Goal: Task Accomplishment & Management: Use online tool/utility

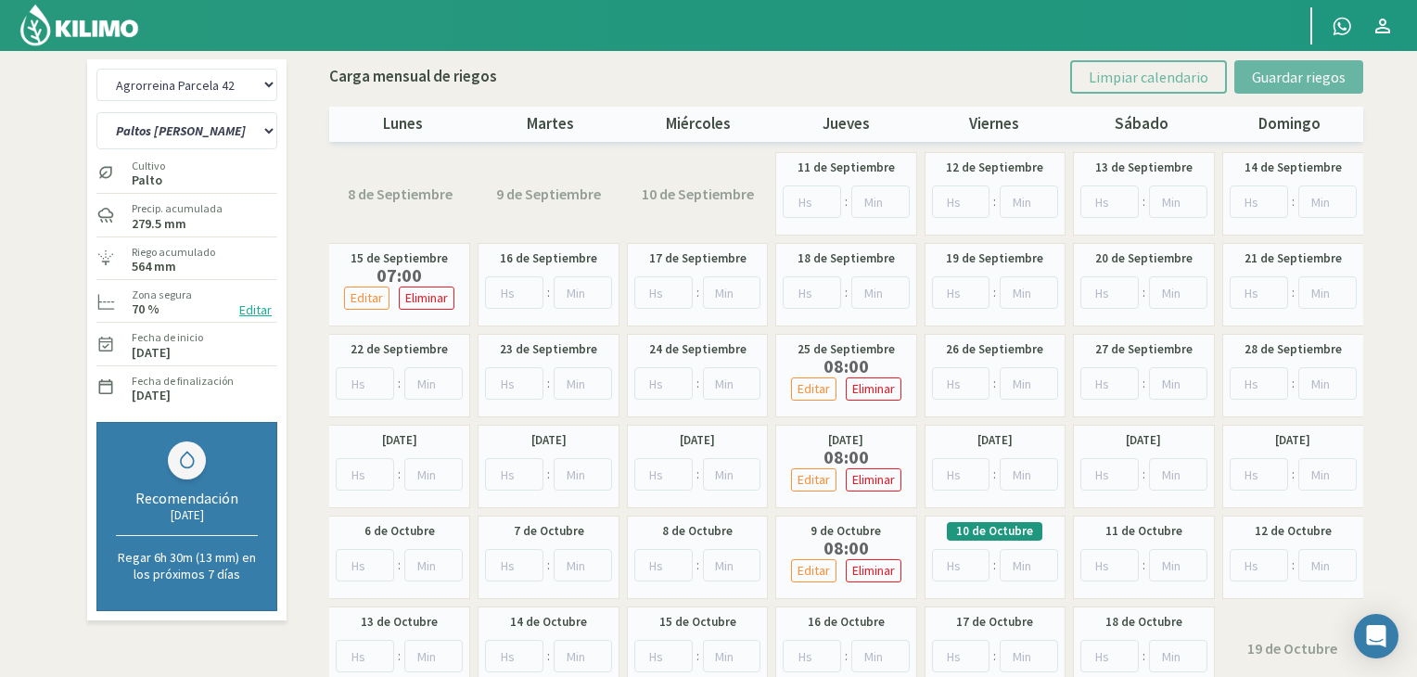
select select "1: Object"
select select "6: Object"
click at [230, 98] on select "Agrorreina Parcela 27 Agrorreina Parcela 42 [GEOGRAPHIC_DATA] 44 Agrorreina Par…" at bounding box center [186, 85] width 181 height 32
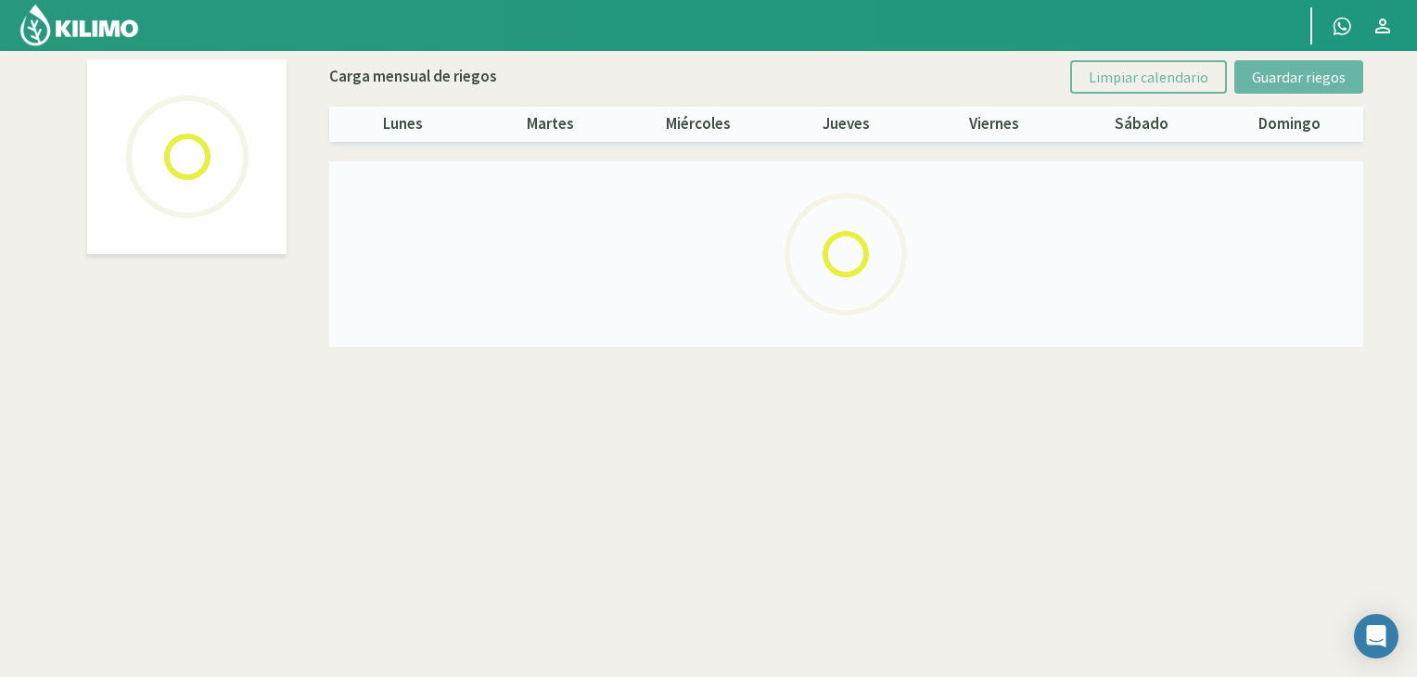
select select "4: Object"
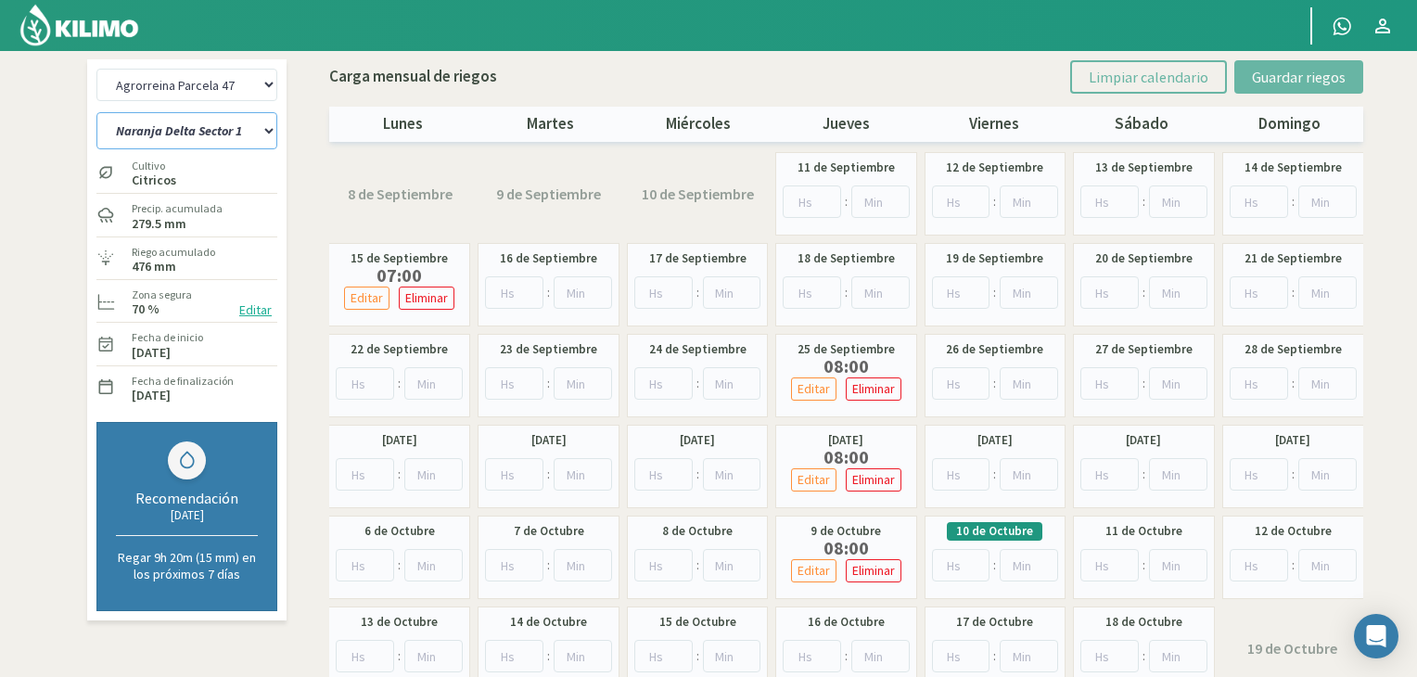
click at [241, 122] on select "Naranja Delta Sector 1 Naranja [GEOGRAPHIC_DATA] Sector 3 Naranja Midknight Sec…" at bounding box center [186, 130] width 181 height 37
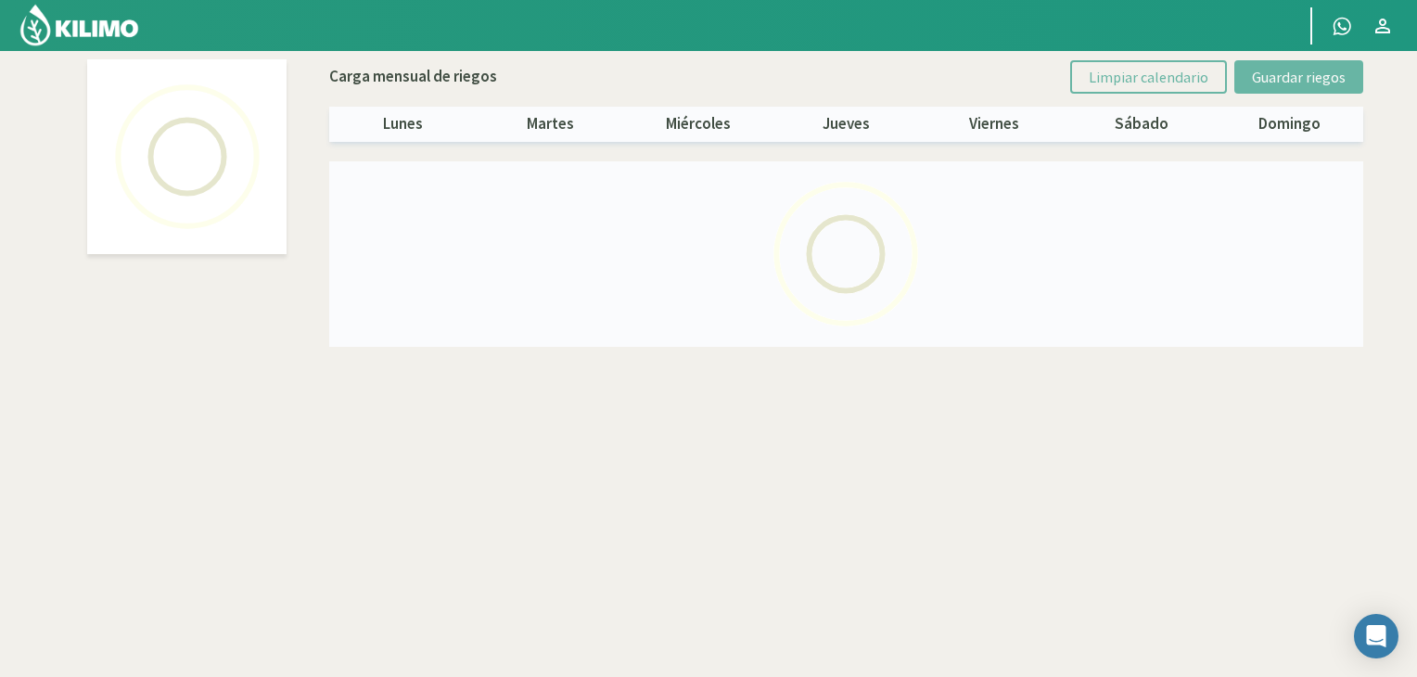
select select "4: Object"
select select "2: Object"
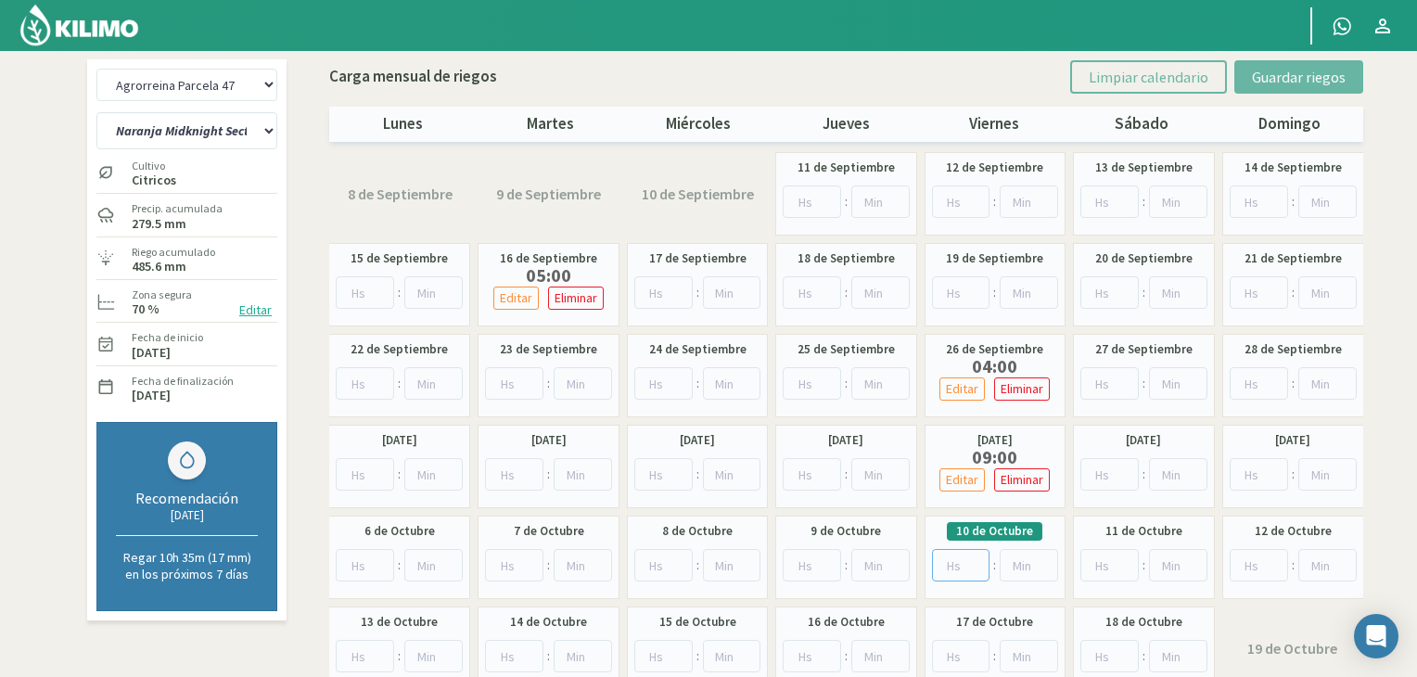
click at [957, 572] on input "number" at bounding box center [961, 565] width 58 height 32
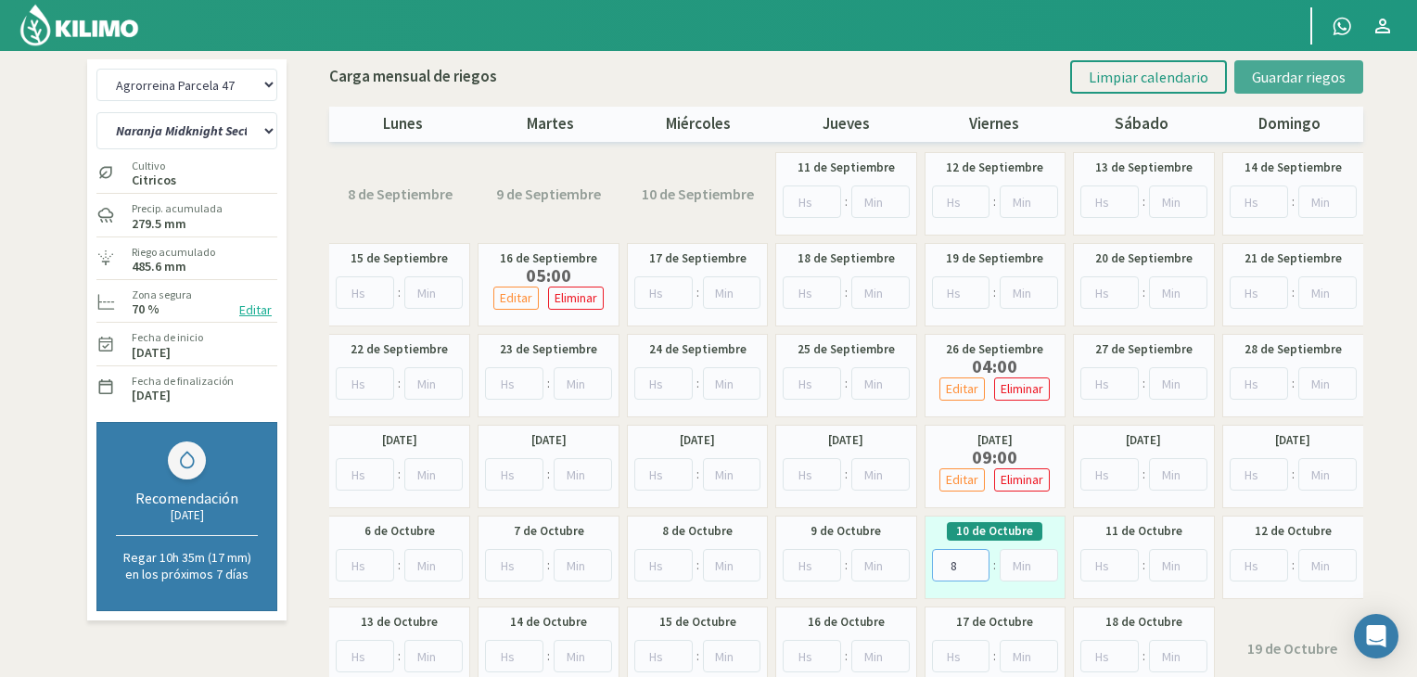
type input "8"
click at [1280, 75] on span "Guardar riegos" at bounding box center [1299, 77] width 94 height 19
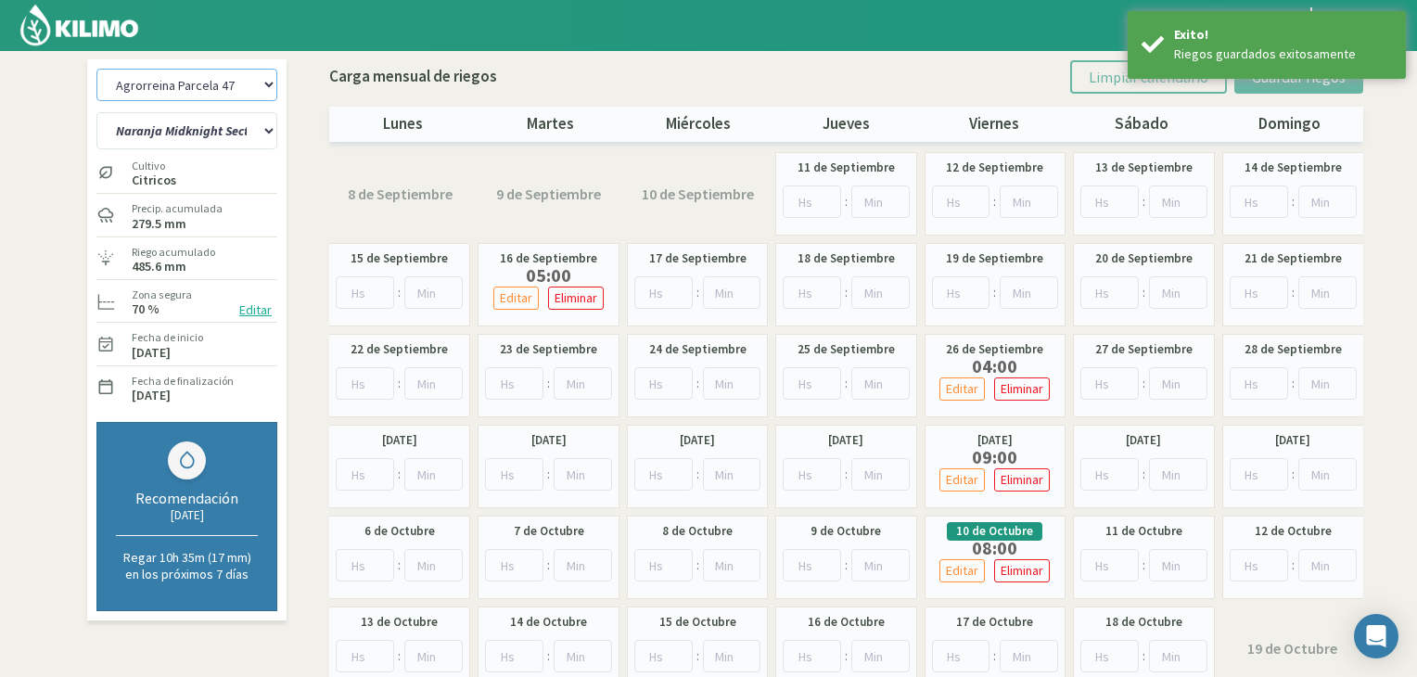
click at [247, 84] on select "Agrorreina Parcela 27 Agrorreina Parcela 42 [GEOGRAPHIC_DATA] 44 Agrorreina Par…" at bounding box center [186, 85] width 181 height 32
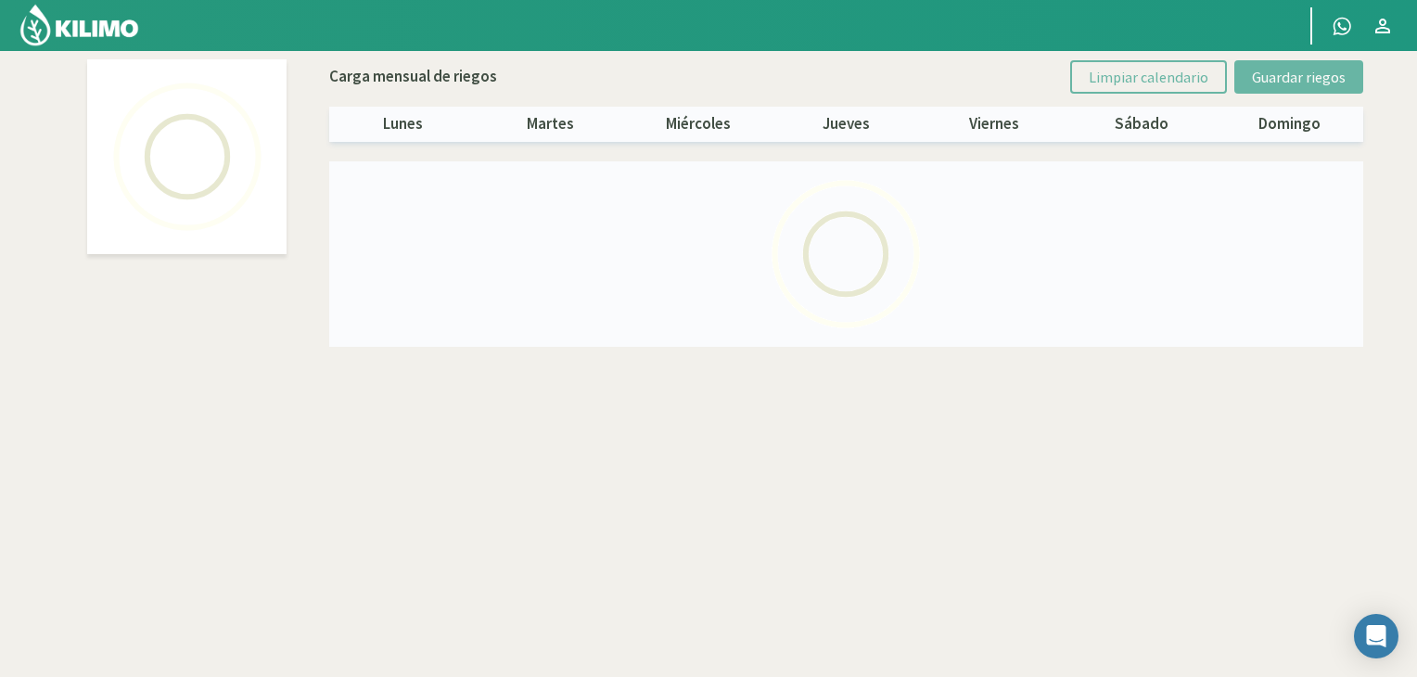
select select "1: Object"
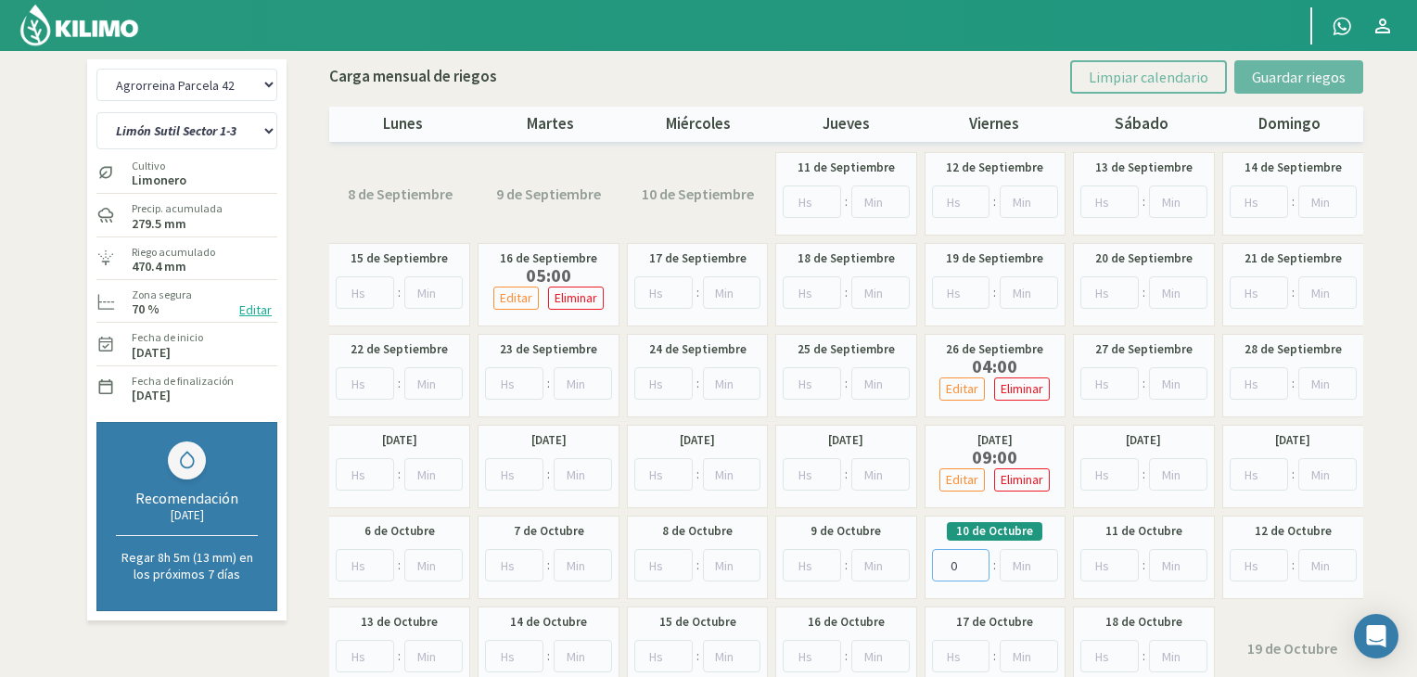
click at [971, 570] on input "0" at bounding box center [961, 565] width 58 height 32
click at [960, 561] on input "0" at bounding box center [961, 565] width 58 height 32
click at [980, 558] on input "1" at bounding box center [961, 565] width 58 height 32
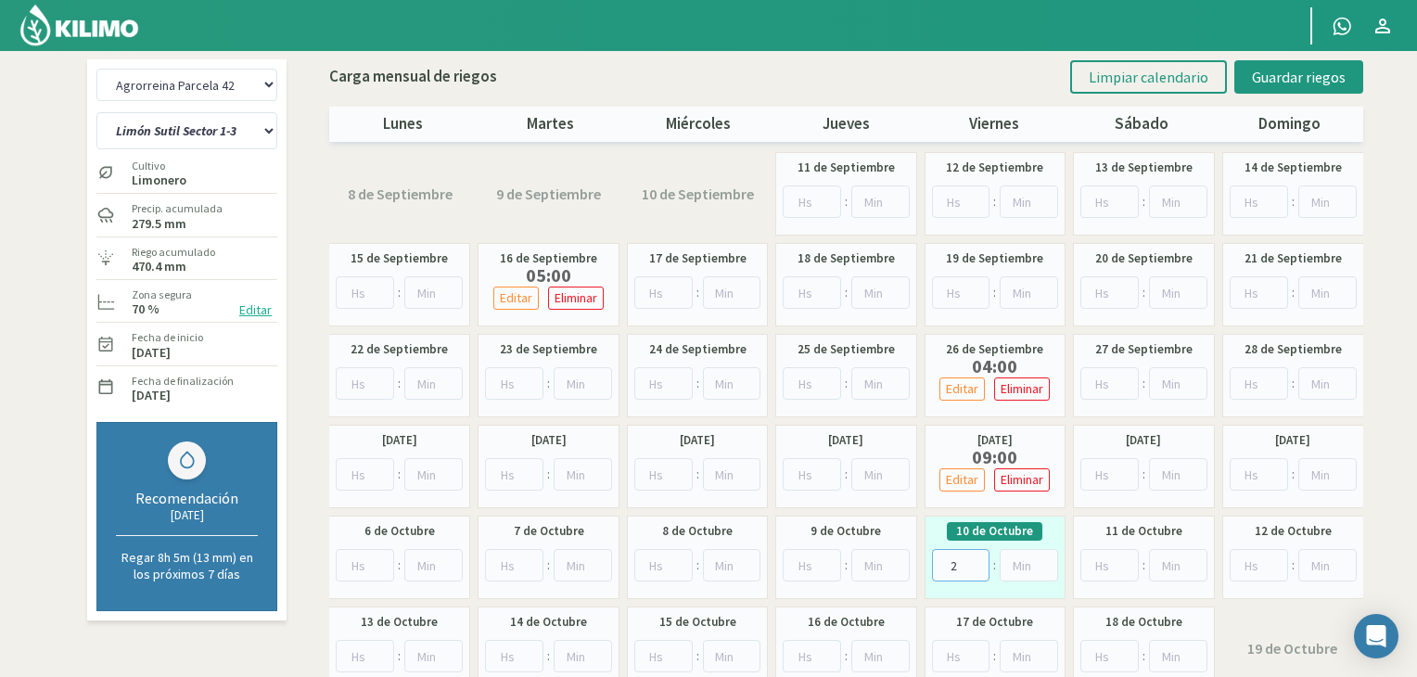
click at [980, 558] on input "2" at bounding box center [961, 565] width 58 height 32
click at [980, 558] on input "3" at bounding box center [961, 565] width 58 height 32
click at [980, 558] on input "4" at bounding box center [961, 565] width 58 height 32
click at [980, 558] on input "5" at bounding box center [961, 565] width 58 height 32
click at [980, 558] on input "6" at bounding box center [961, 565] width 58 height 32
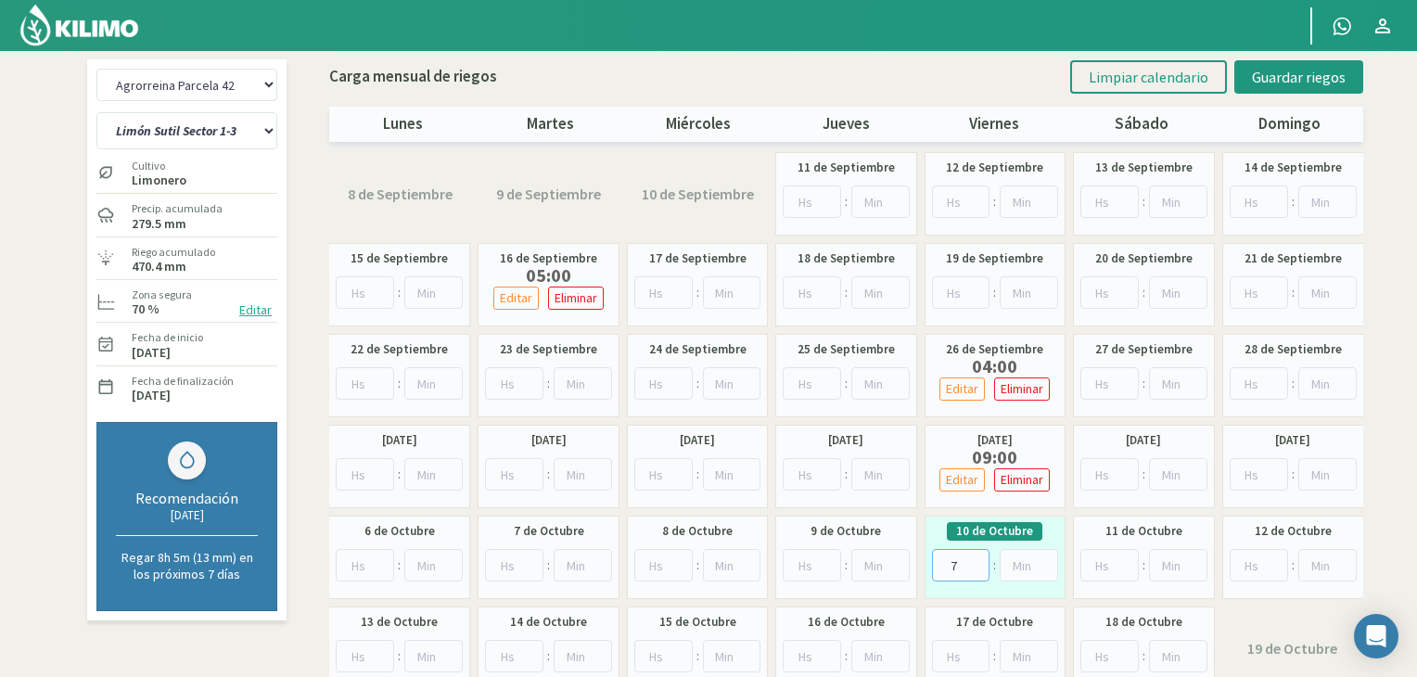
click at [980, 558] on input "7" at bounding box center [961, 565] width 58 height 32
type input "8"
click at [980, 558] on input "8" at bounding box center [961, 565] width 58 height 32
drag, startPoint x: 1271, startPoint y: 80, endPoint x: 722, endPoint y: 100, distance: 548.5
click at [1269, 81] on span "Guardar riegos" at bounding box center [1299, 77] width 94 height 19
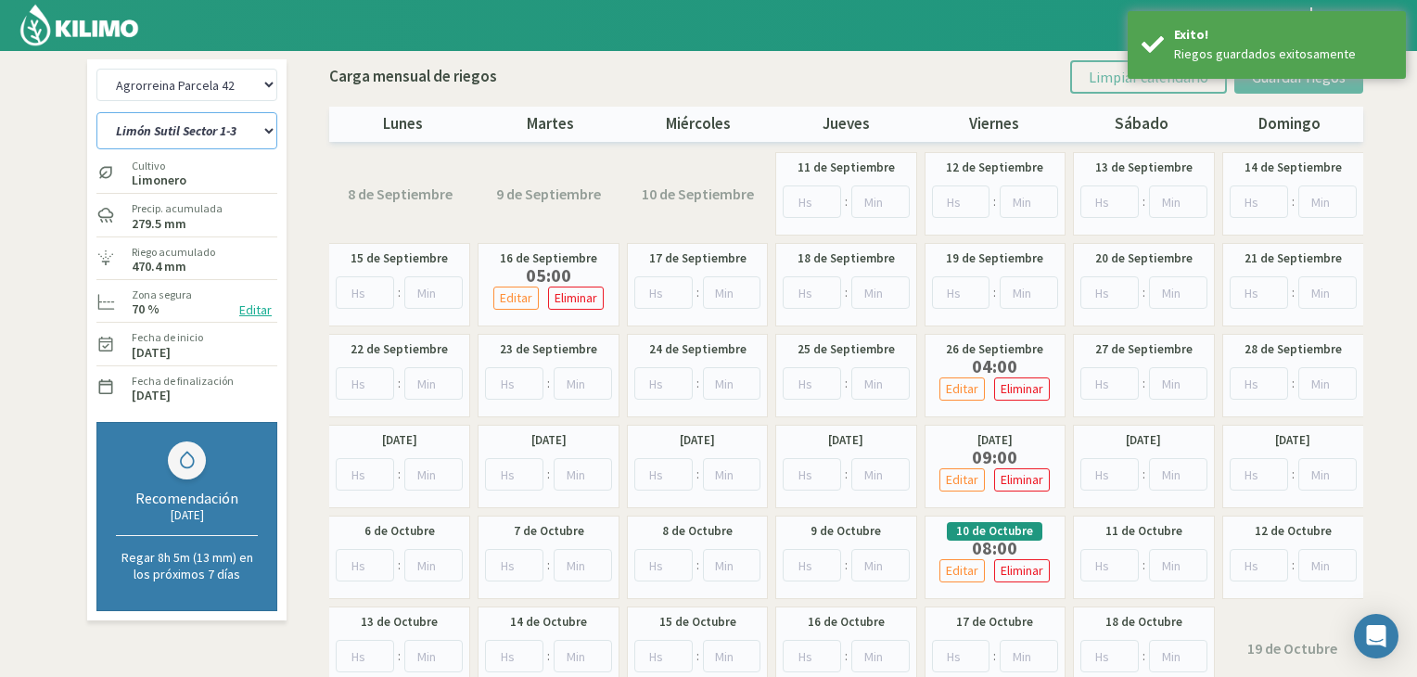
click at [215, 124] on select "Limón Sutil Sector 1-3 [GEOGRAPHIC_DATA][PERSON_NAME] [GEOGRAPHIC_DATA][PERSON_…" at bounding box center [186, 130] width 181 height 37
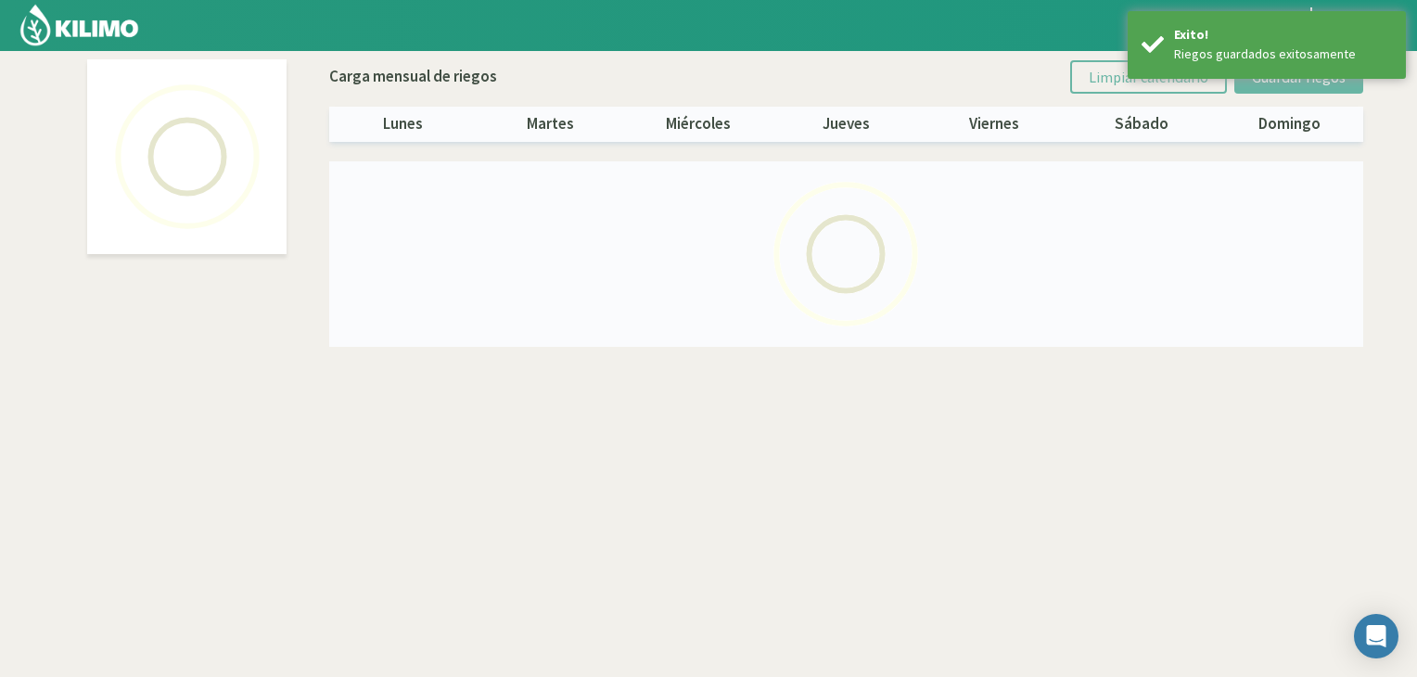
select select "1: Object"
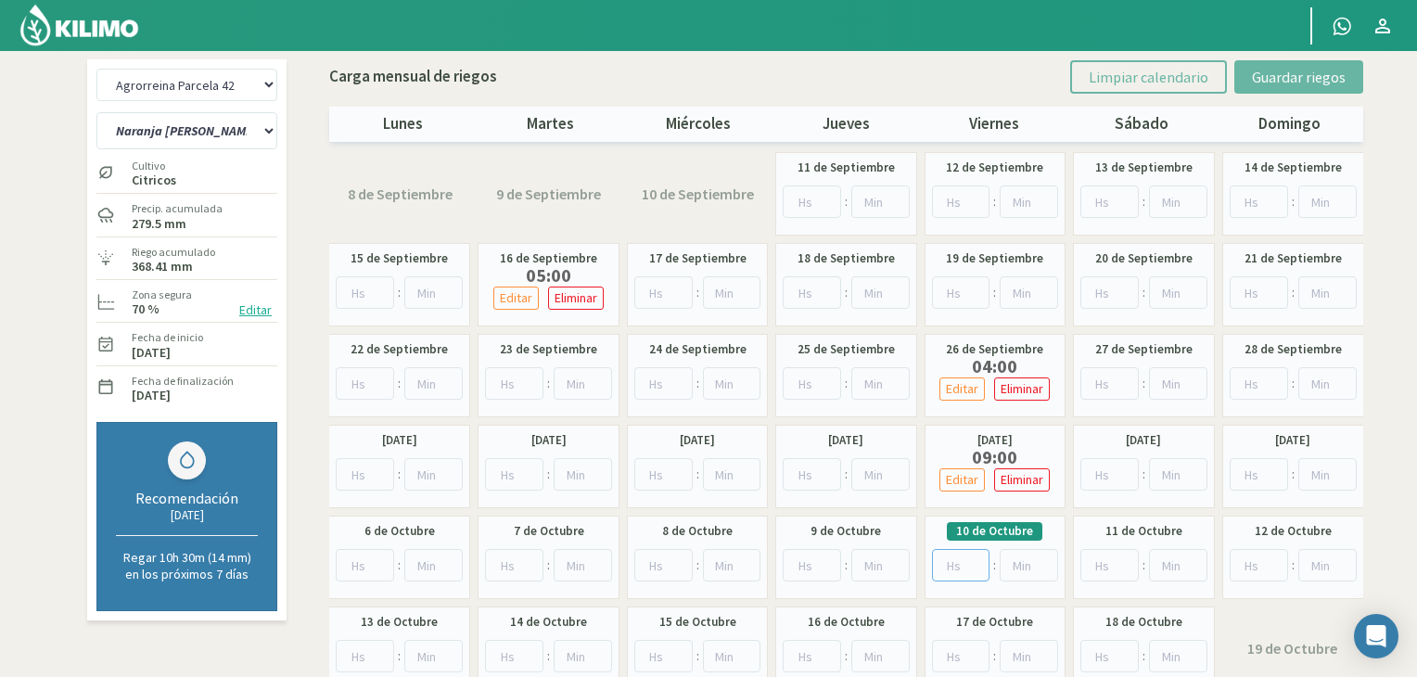
click at [957, 559] on input "number" at bounding box center [961, 565] width 58 height 32
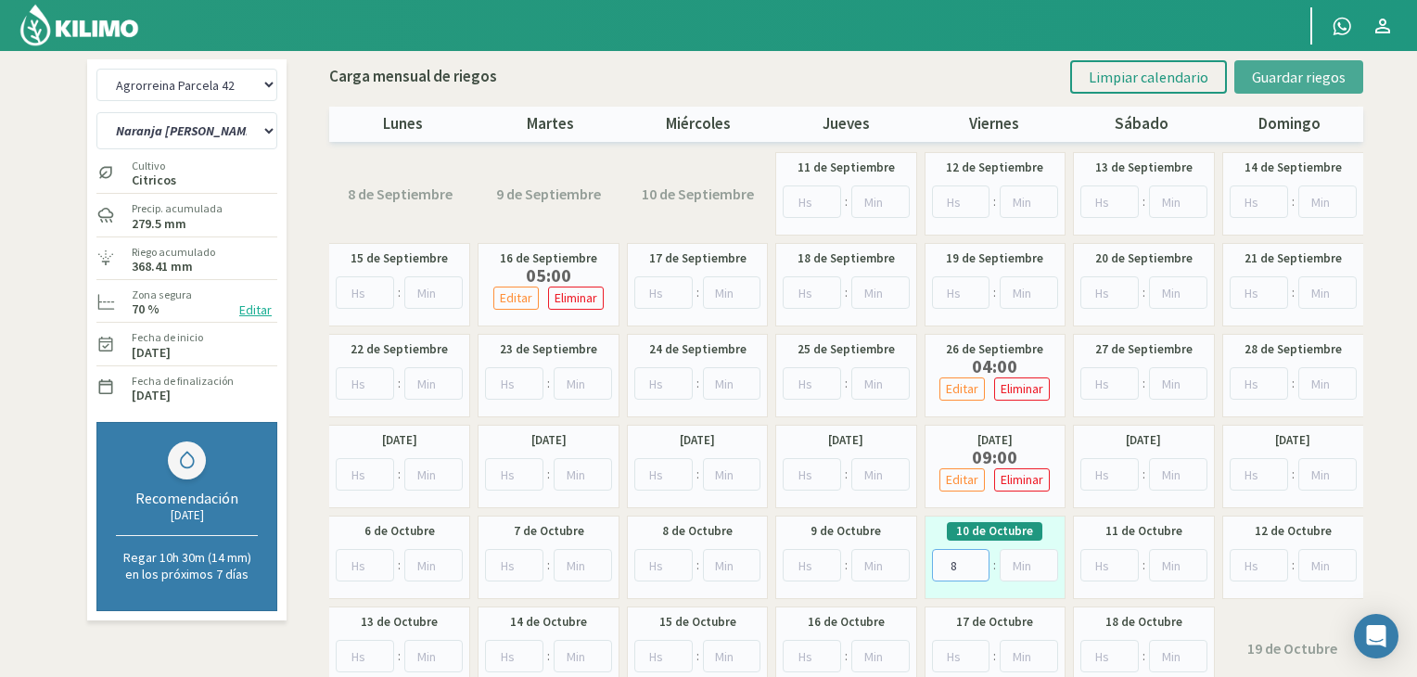
type input "8"
click at [1266, 68] on span "Guardar riegos" at bounding box center [1299, 77] width 94 height 19
